Goal: Task Accomplishment & Management: Manage account settings

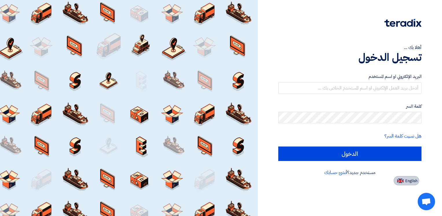
click at [411, 179] on span "English" at bounding box center [412, 181] width 12 height 4
type input "Sign in"
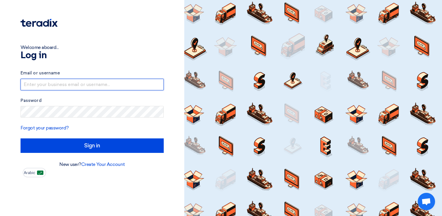
click at [63, 85] on input "text" at bounding box center [92, 85] width 143 height 12
type input "[PERSON_NAME][EMAIL_ADDRESS][DOMAIN_NAME]"
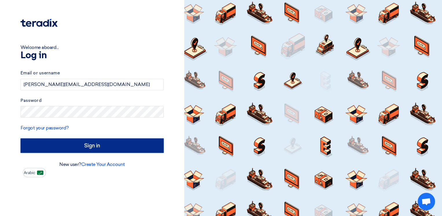
click at [98, 143] on input "Sign in" at bounding box center [92, 145] width 143 height 14
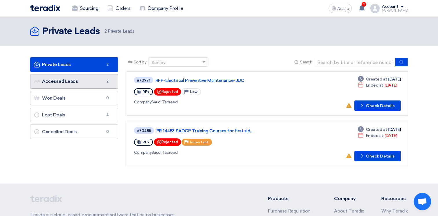
click at [69, 84] on font "Accessed Leads Accessed Leads" at bounding box center [56, 81] width 44 height 6
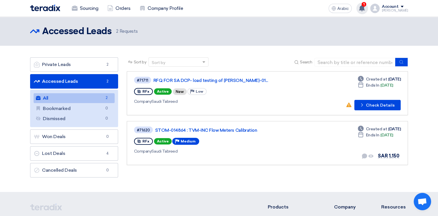
click at [365, 6] on use at bounding box center [362, 8] width 6 height 6
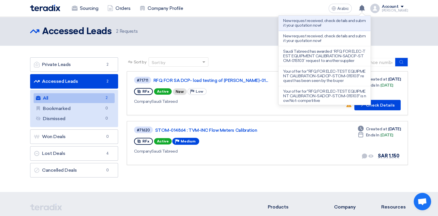
click at [265, 26] on div "Accessed Leads Accessed Leads 2 Requests" at bounding box center [219, 31] width 378 height 12
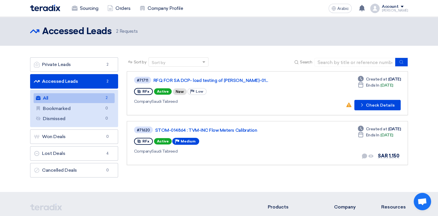
click at [404, 6] on span at bounding box center [402, 7] width 3 height 2
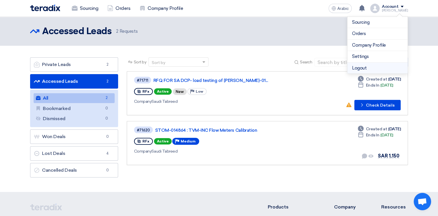
click at [361, 69] on li "Logout" at bounding box center [377, 68] width 60 height 11
